Goal: Task Accomplishment & Management: Manage account settings

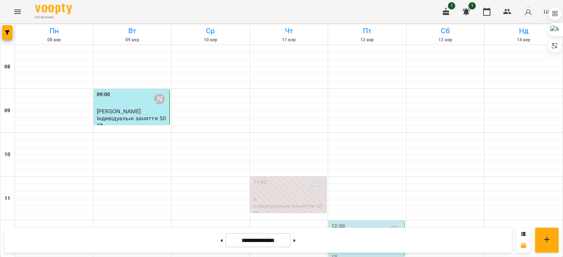
scroll to position [164, 0]
click at [349, 223] on div "12:00 [PERSON_NAME]" at bounding box center [366, 231] width 71 height 17
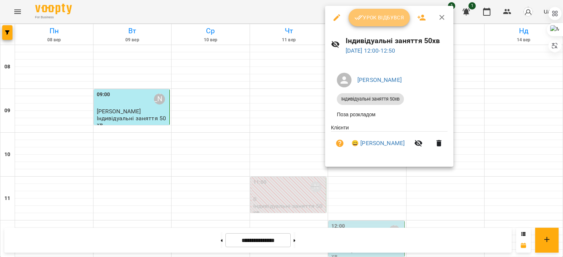
click at [356, 23] on button "Урок відбувся" at bounding box center [379, 18] width 62 height 18
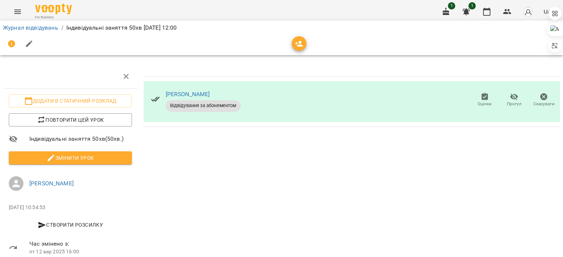
scroll to position [18, 0]
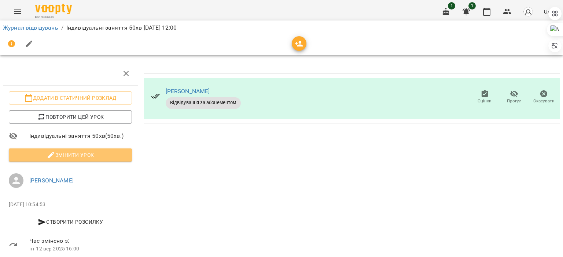
click at [88, 151] on span "Змінити урок" at bounding box center [70, 155] width 111 height 9
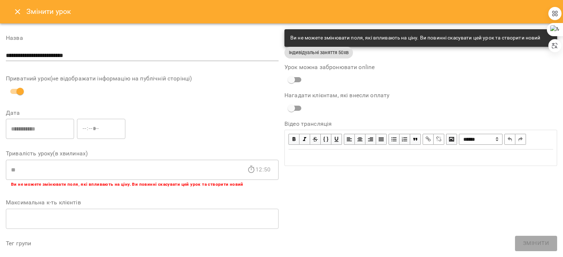
scroll to position [229, 0]
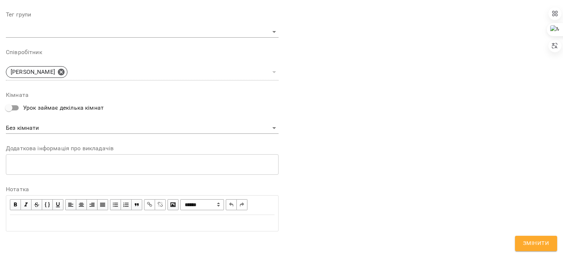
click at [64, 220] on div "Edit text" at bounding box center [142, 223] width 264 height 9
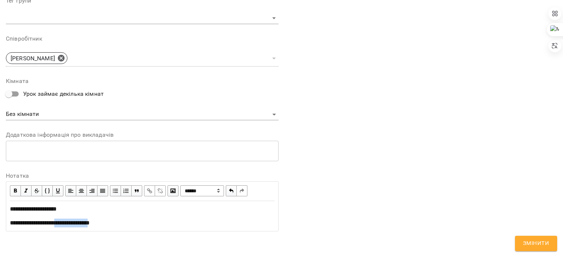
drag, startPoint x: 66, startPoint y: 222, endPoint x: 107, endPoint y: 219, distance: 41.5
click at [90, 220] on span "**********" at bounding box center [50, 222] width 80 height 5
click at [149, 189] on span "button" at bounding box center [149, 191] width 8 height 8
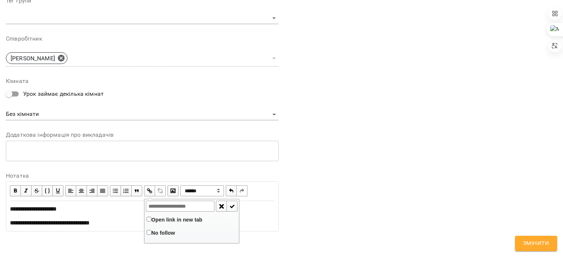
type input "**********"
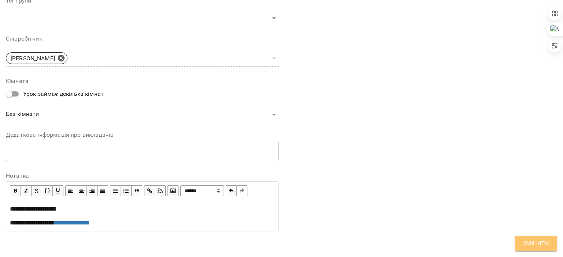
click at [532, 243] on span "Змінити" at bounding box center [536, 244] width 26 height 10
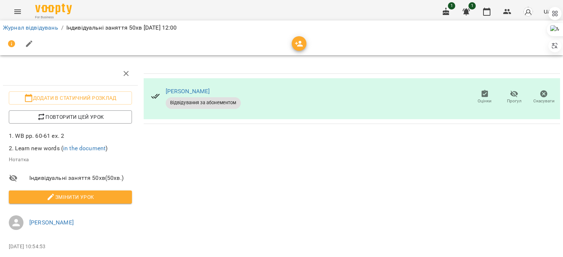
scroll to position [0, 0]
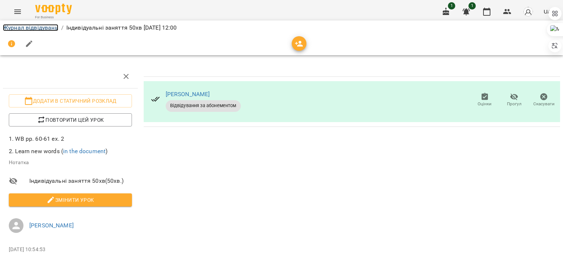
click at [35, 25] on link "Журнал відвідувань" at bounding box center [30, 27] width 55 height 7
